Goal: Information Seeking & Learning: Learn about a topic

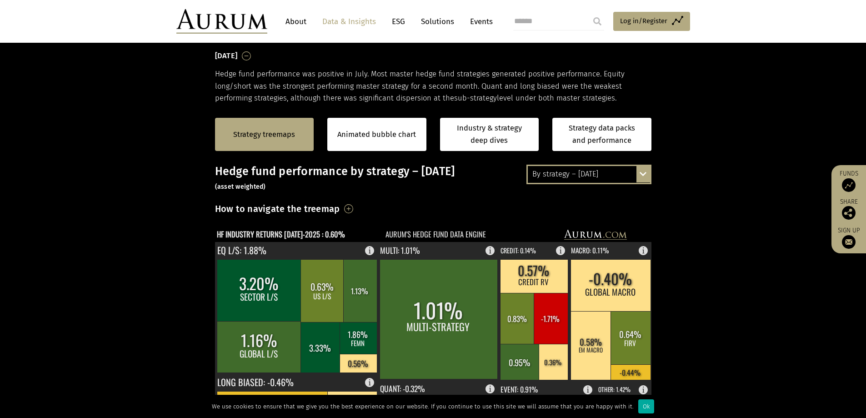
scroll to position [227, 0]
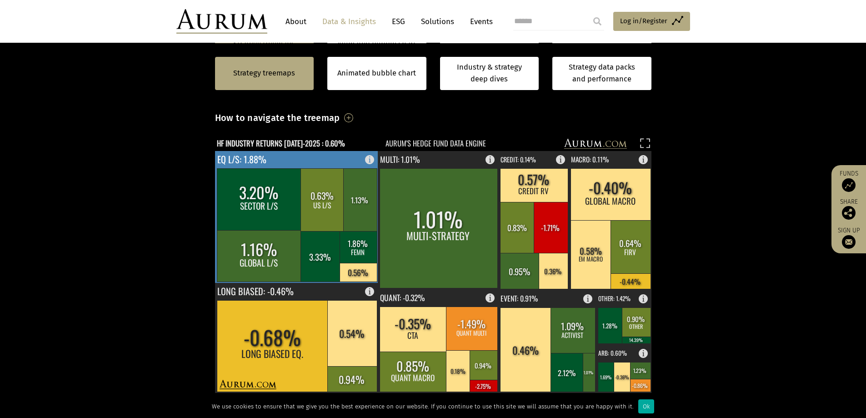
click at [308, 207] on rect at bounding box center [322, 199] width 44 height 63
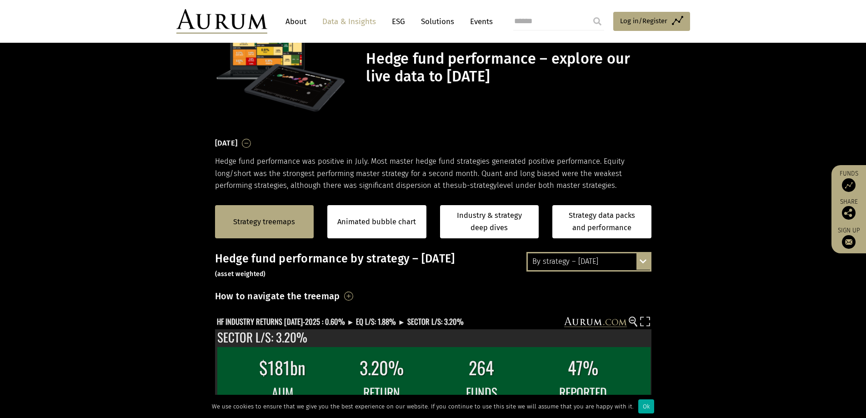
scroll to position [182, 0]
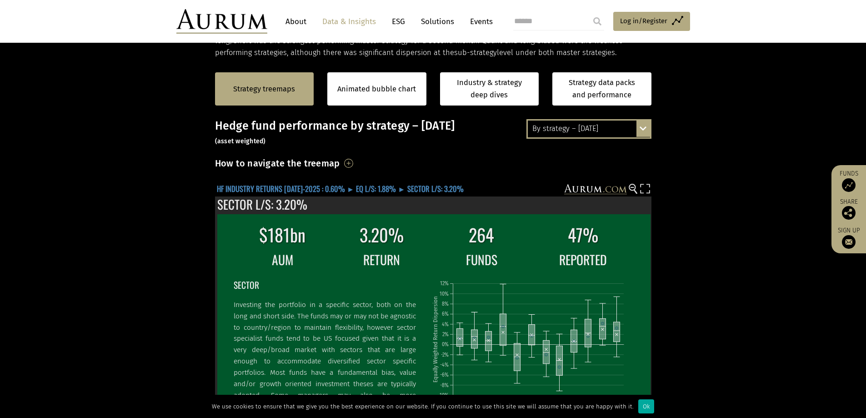
click at [273, 186] on text "HF INDUSTRY RETURNS [DATE]-2025 : 0.60% ► EQ L/S: 1.88% ► SECTOR L/S: 3.20%" at bounding box center [340, 188] width 247 height 11
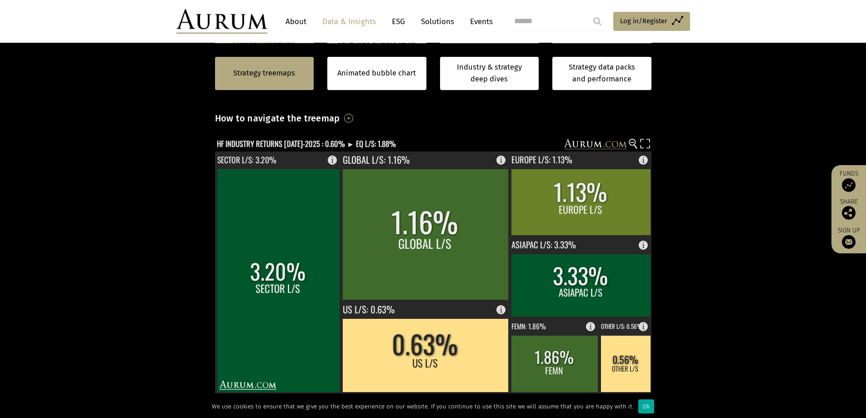
scroll to position [136, 0]
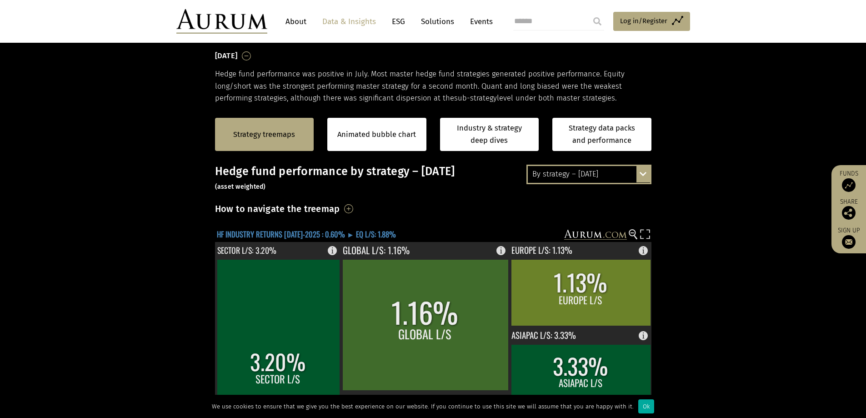
click at [274, 237] on text "HF INDUSTRY RETURNS [DATE]-2025 : 0.60% ► EQ L/S: 1.88%" at bounding box center [306, 233] width 179 height 11
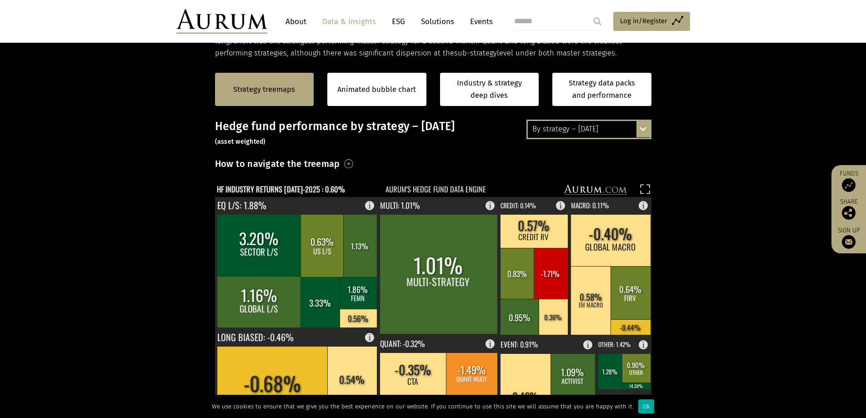
scroll to position [182, 0]
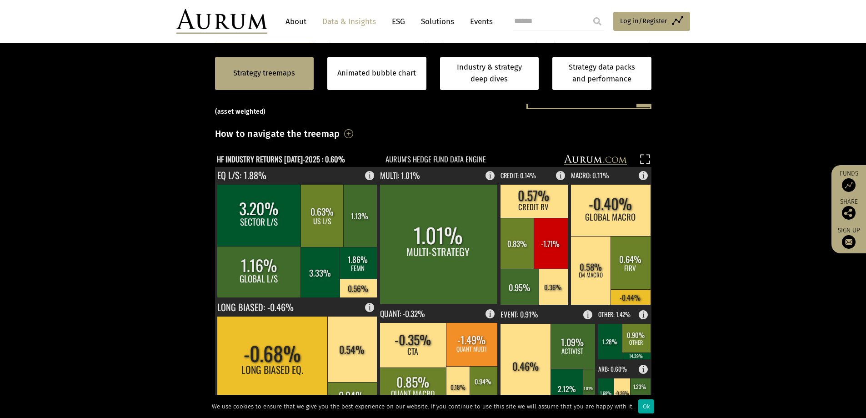
scroll to position [273, 0]
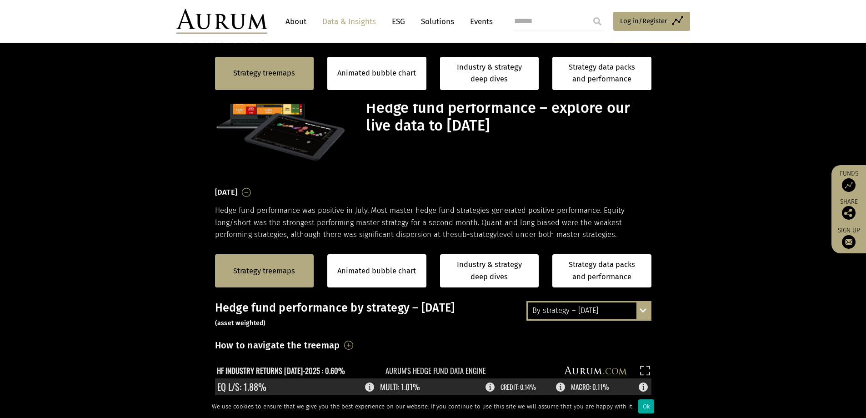
scroll to position [273, 0]
